Goal: Task Accomplishment & Management: Complete application form

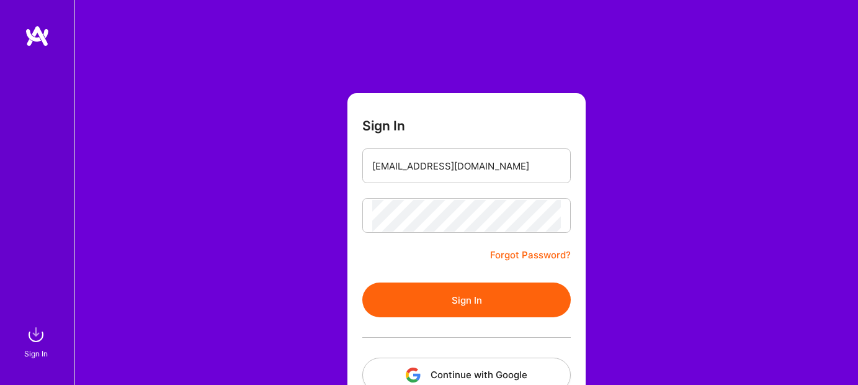
click at [529, 300] on button "Sign In" at bounding box center [466, 299] width 209 height 35
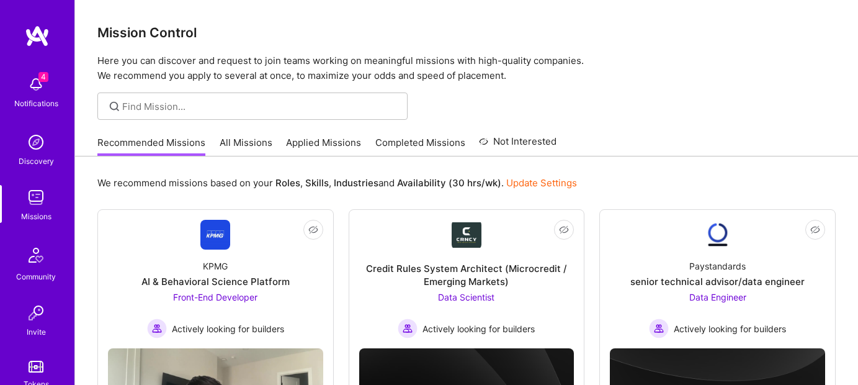
click at [35, 83] on img at bounding box center [36, 84] width 25 height 25
click at [433, 192] on div "4 4 Notifications Discovery Missions Community Invite Tokens [DOMAIN_NAME] Prof…" at bounding box center [429, 251] width 858 height 503
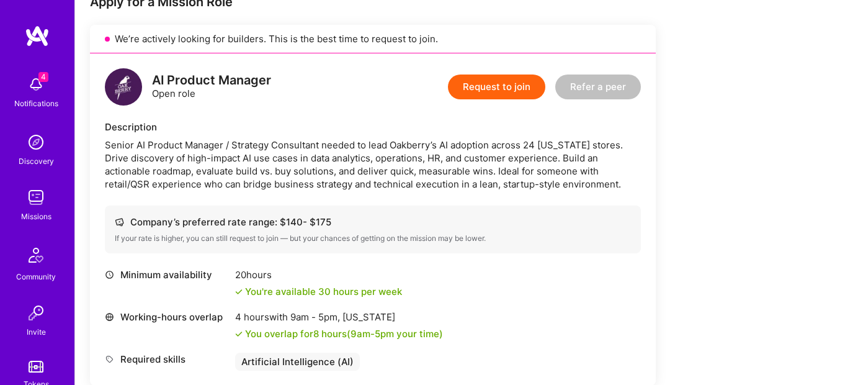
scroll to position [269, 0]
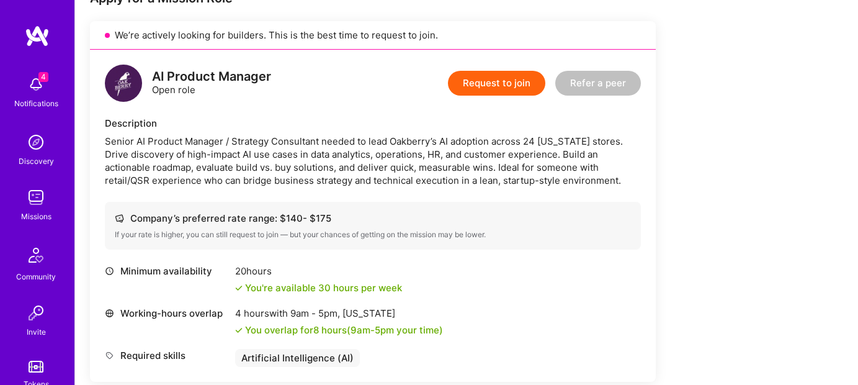
click at [513, 88] on button "Request to join" at bounding box center [496, 83] width 97 height 25
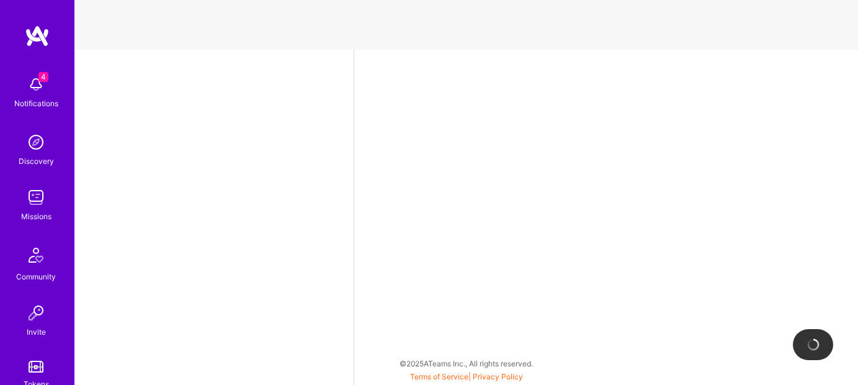
select select "US"
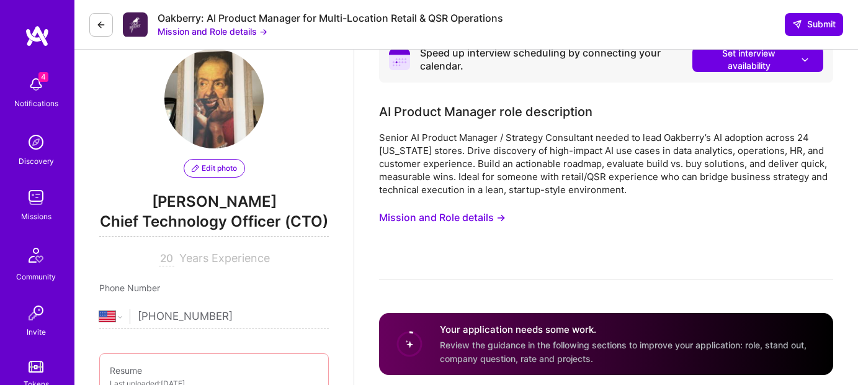
scroll to position [31, 0]
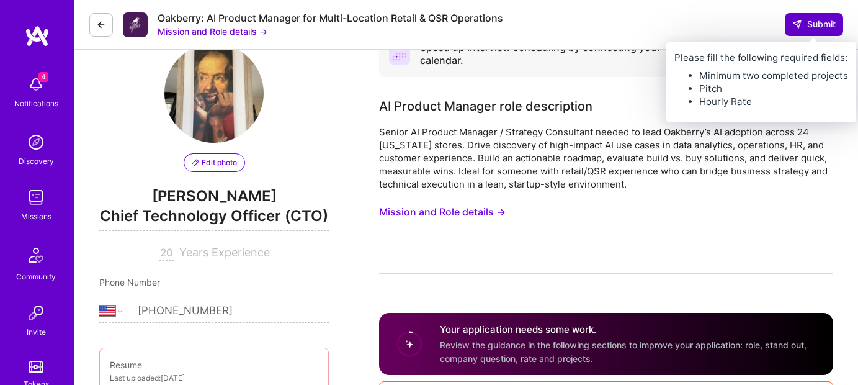
click at [812, 17] on button "Submit" at bounding box center [814, 24] width 58 height 22
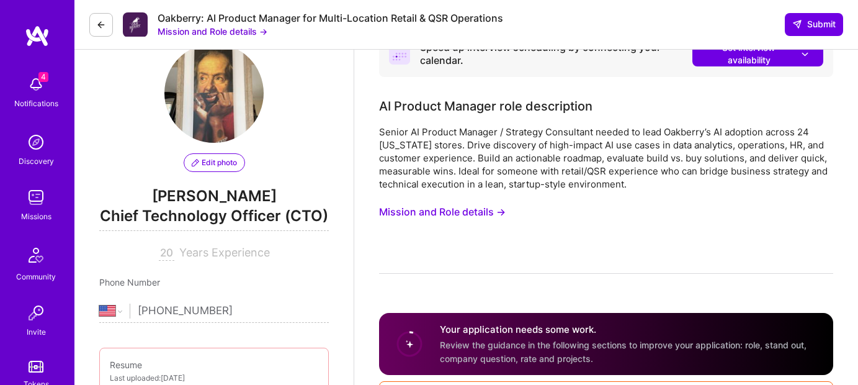
scroll to position [0, 0]
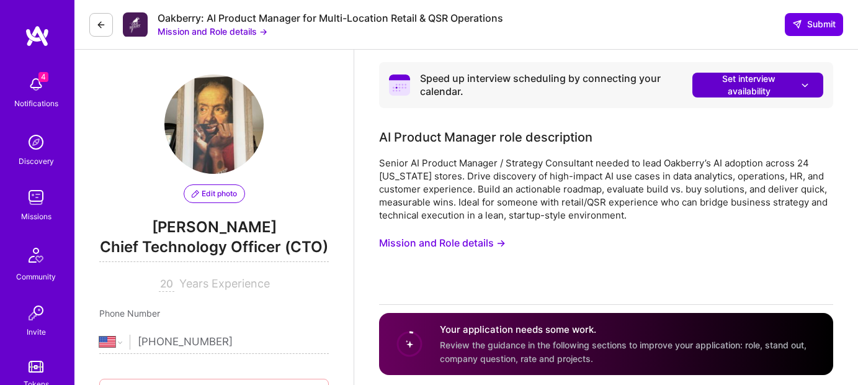
click at [813, 89] on button "Set interview availability" at bounding box center [758, 85] width 131 height 25
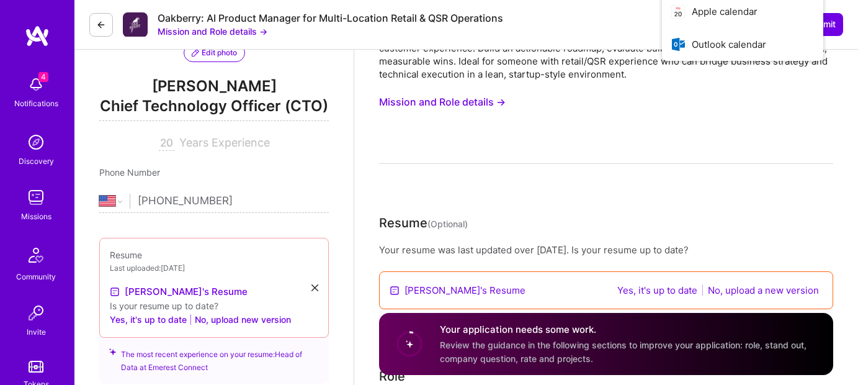
scroll to position [144, 0]
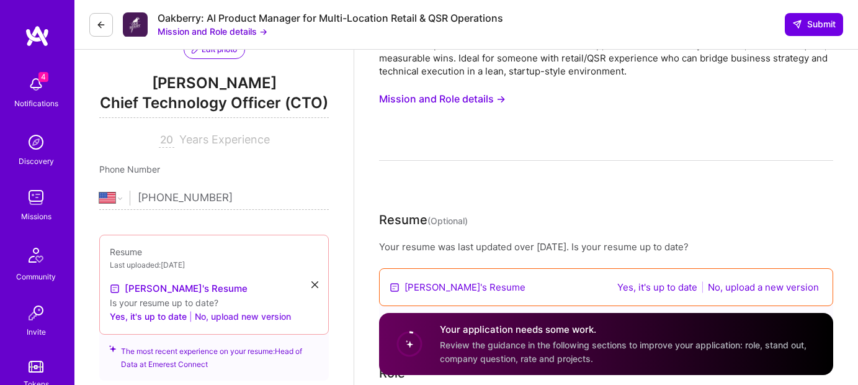
click at [254, 318] on button "No, upload new version" at bounding box center [243, 316] width 96 height 15
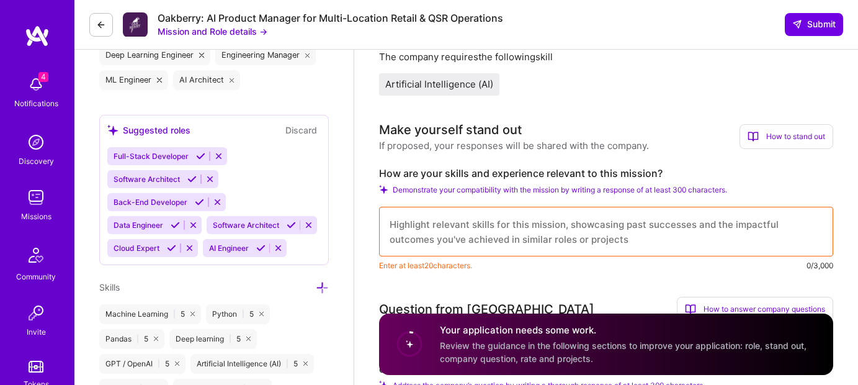
scroll to position [624, 0]
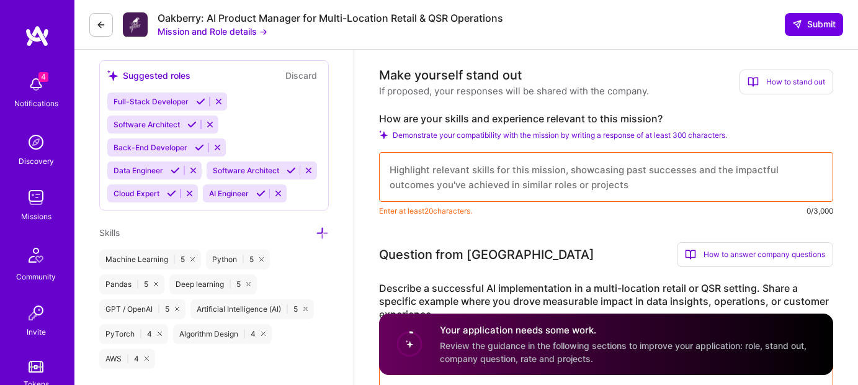
click at [586, 187] on textarea at bounding box center [606, 177] width 454 height 50
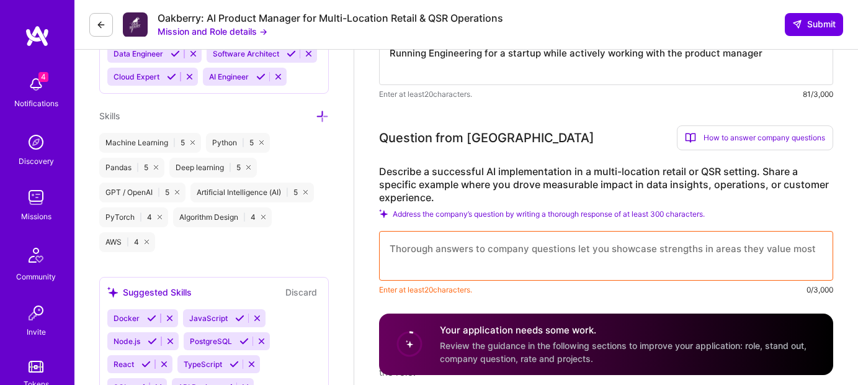
scroll to position [820, 0]
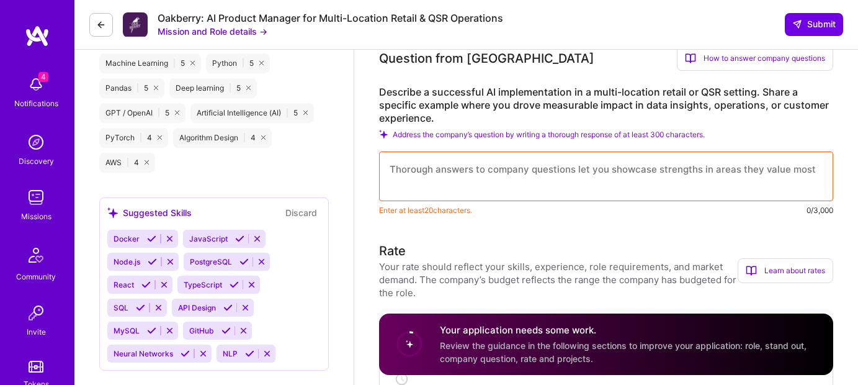
type textarea "Running Engineering for a startup while actively working with the product manag…"
